Goal: Task Accomplishment & Management: Manage account settings

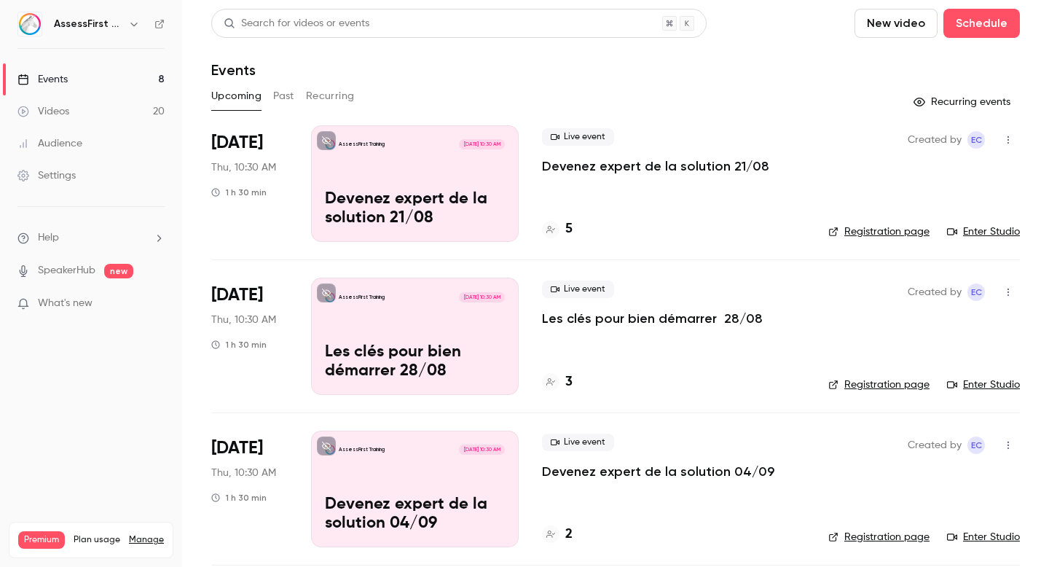
click at [683, 165] on p "Devenez expert de la solution 21/08" at bounding box center [655, 165] width 227 height 17
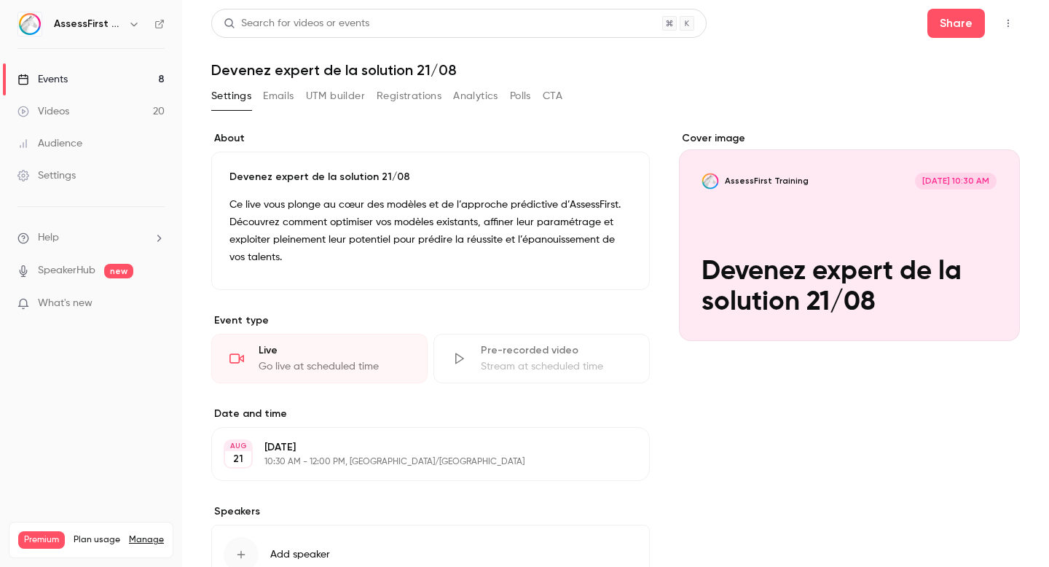
click at [281, 99] on button "Emails" at bounding box center [278, 96] width 31 height 23
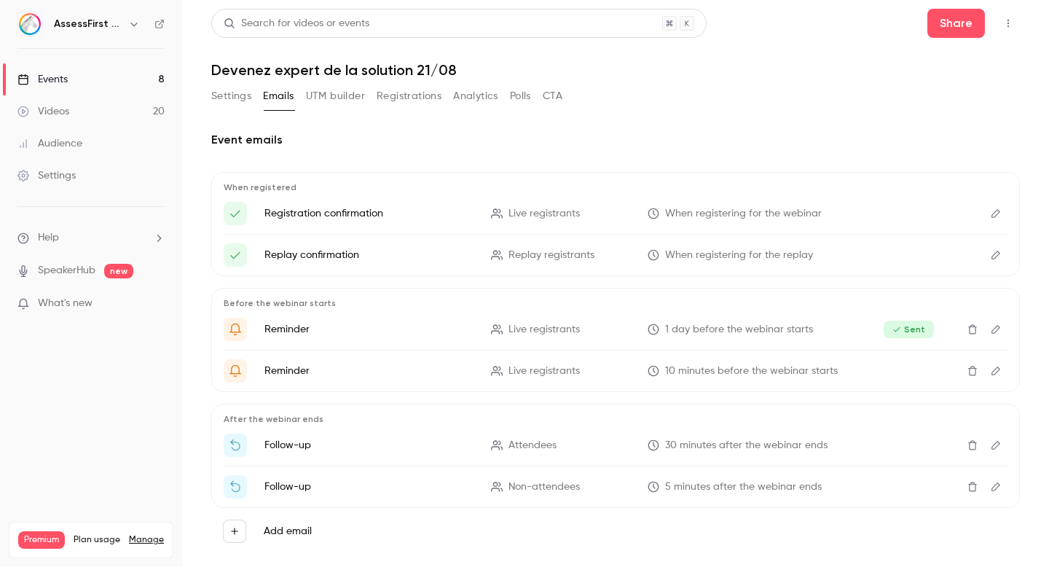
click at [243, 98] on button "Settings" at bounding box center [231, 96] width 40 height 23
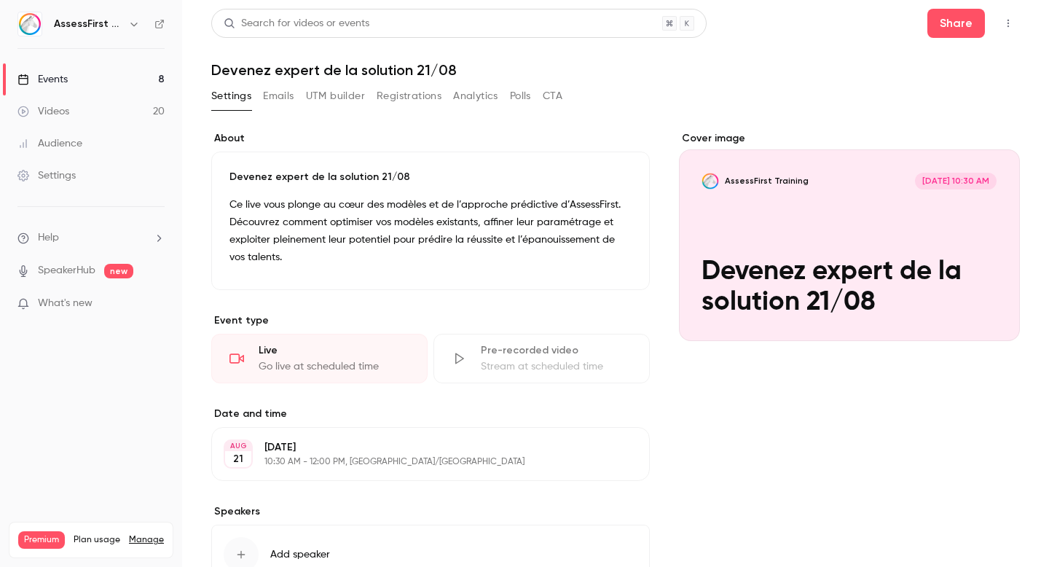
click at [526, 92] on button "Polls" at bounding box center [520, 96] width 21 height 23
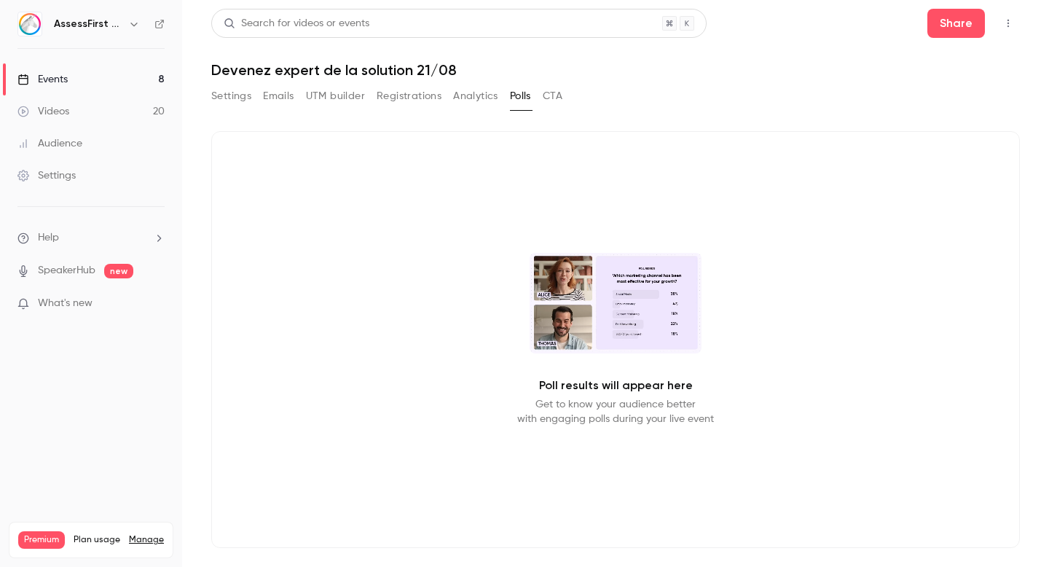
click at [242, 96] on button "Settings" at bounding box center [231, 96] width 40 height 23
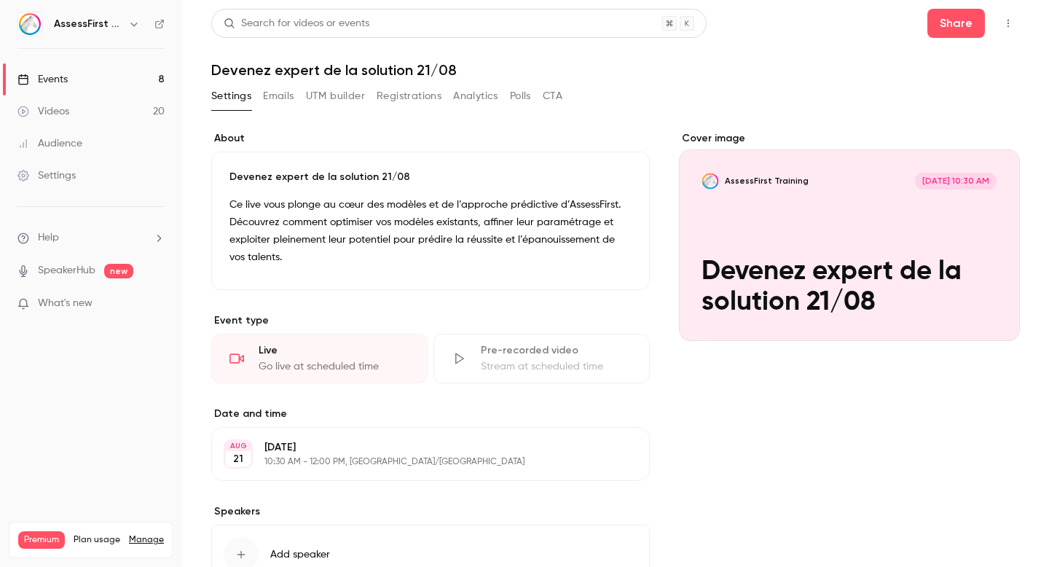
click at [286, 98] on button "Emails" at bounding box center [278, 96] width 31 height 23
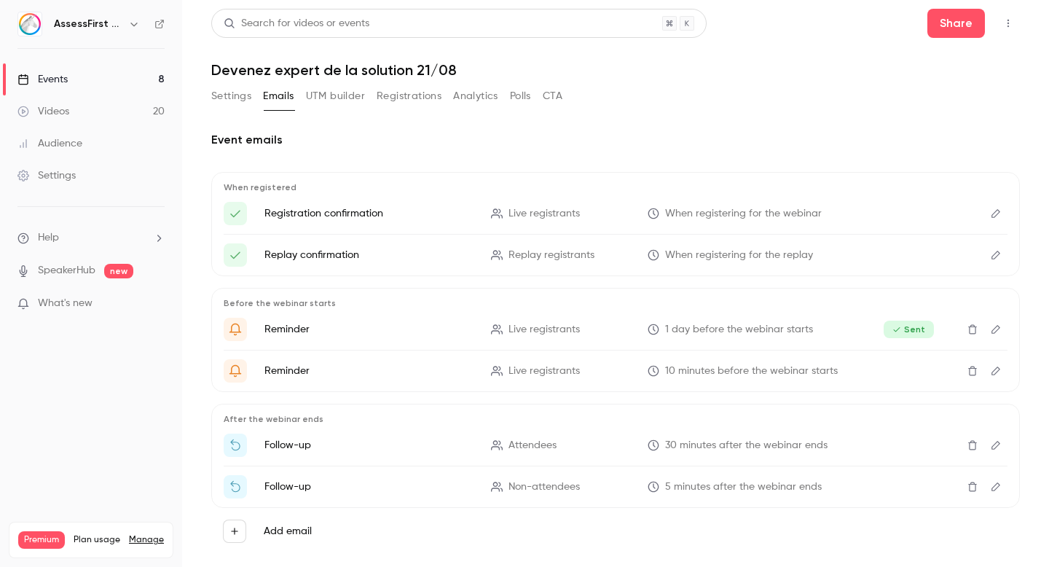
click at [227, 85] on button "Settings" at bounding box center [231, 96] width 40 height 23
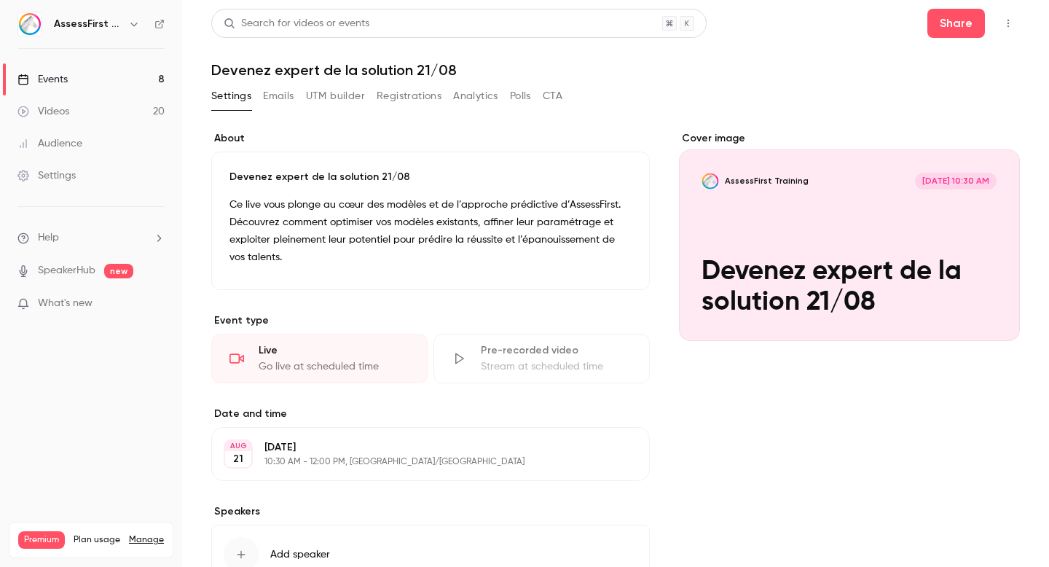
click at [266, 101] on button "Emails" at bounding box center [278, 96] width 31 height 23
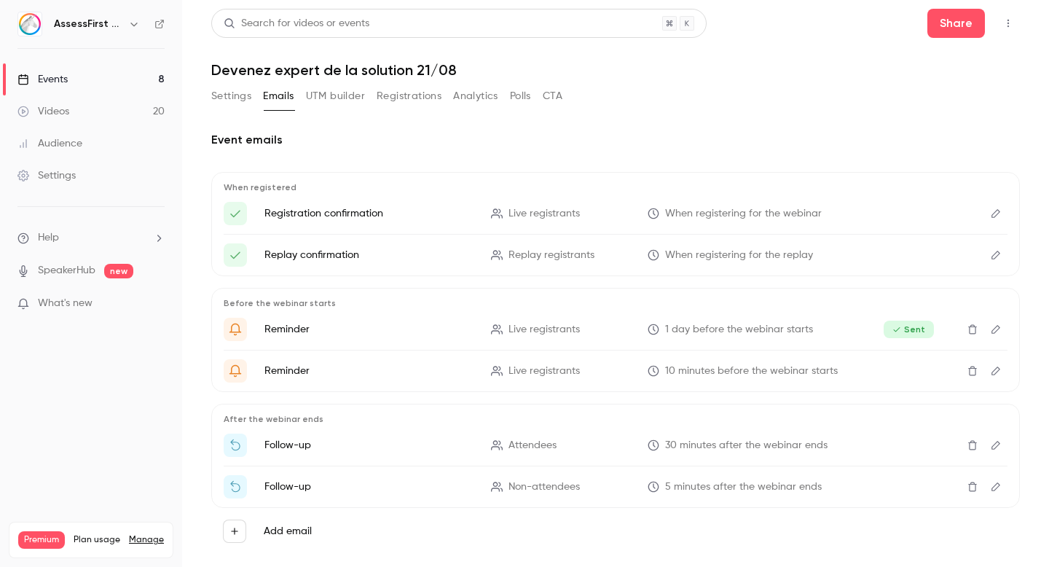
click at [245, 103] on button "Settings" at bounding box center [231, 96] width 40 height 23
